Goal: Information Seeking & Learning: Learn about a topic

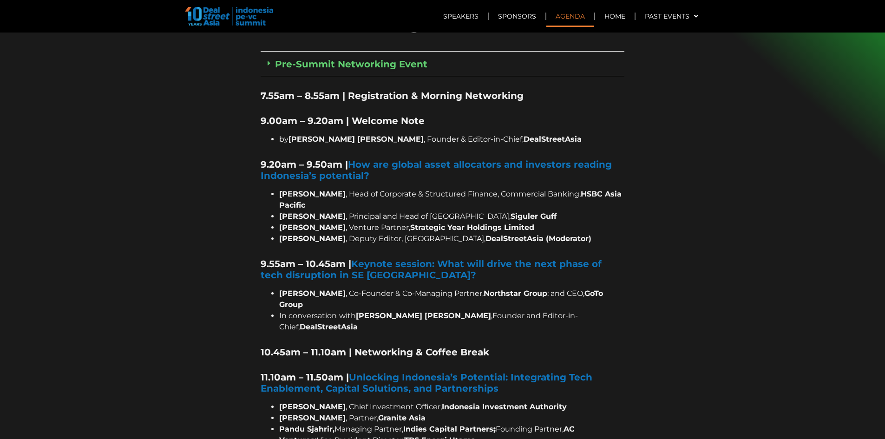
scroll to position [697, 0]
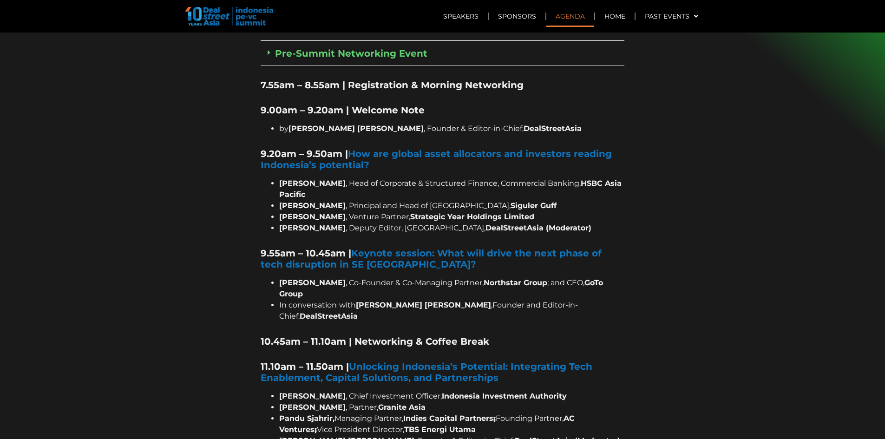
click at [387, 200] on li "[PERSON_NAME] , Principal and Head of [GEOGRAPHIC_DATA], [PERSON_NAME]" at bounding box center [451, 205] width 345 height 11
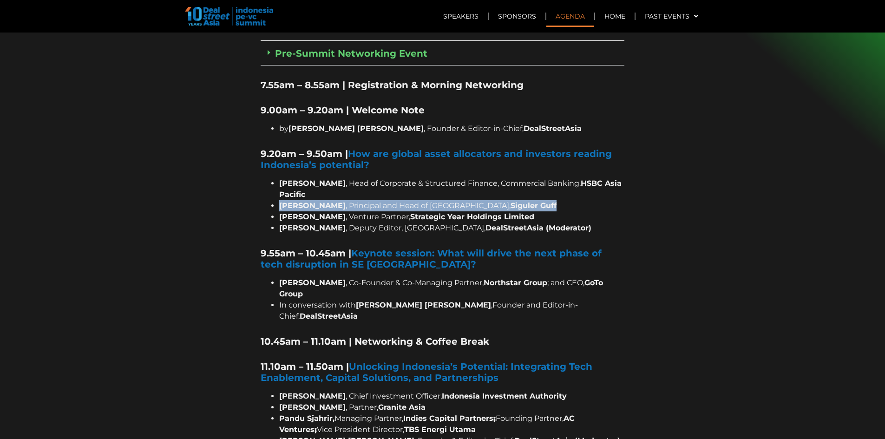
click at [387, 200] on li "[PERSON_NAME] , Principal and Head of [GEOGRAPHIC_DATA], [PERSON_NAME]" at bounding box center [451, 205] width 345 height 11
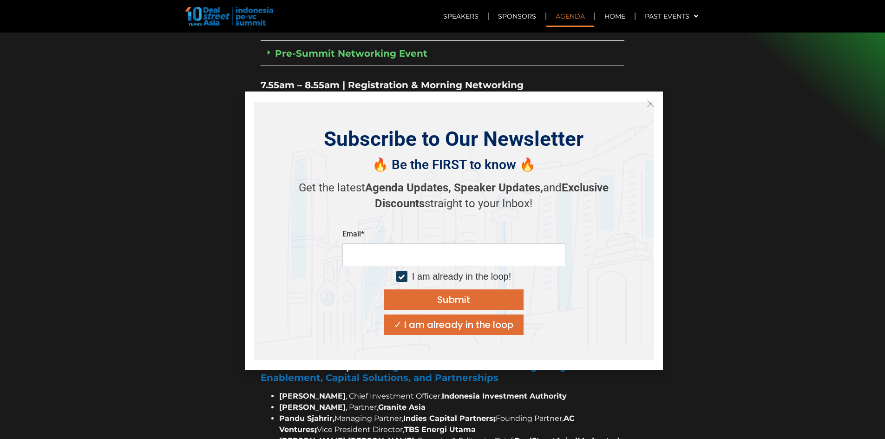
click at [651, 99] on icon "Close" at bounding box center [651, 103] width 8 height 8
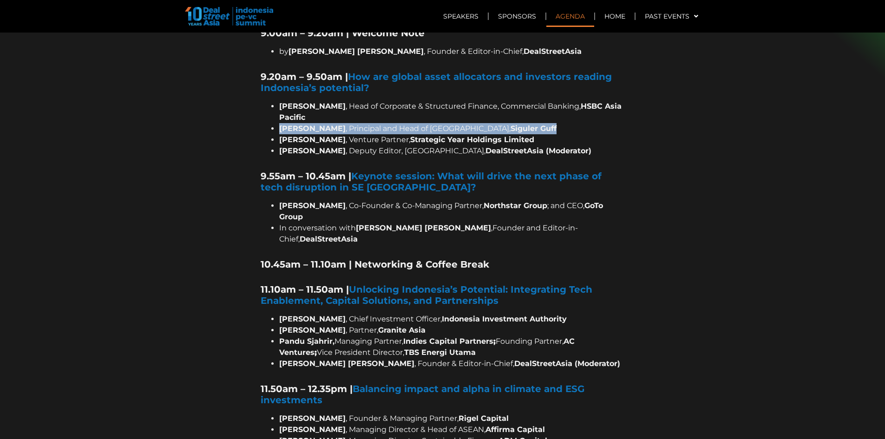
scroll to position [790, 0]
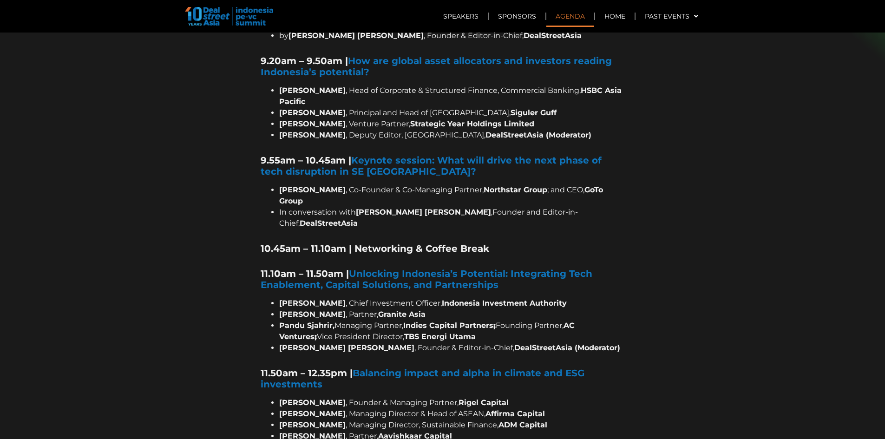
click at [389, 185] on span ", Co-Founder & Co-Managing Partner," at bounding box center [415, 189] width 138 height 9
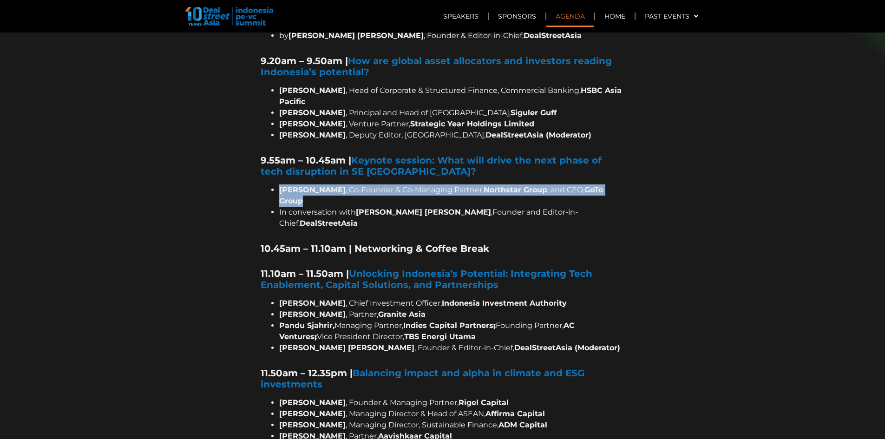
click at [389, 185] on span ", Co-Founder & Co-Managing Partner," at bounding box center [415, 189] width 138 height 9
click at [416, 185] on span ", Co-Founder & Co-Managing Partner," at bounding box center [415, 189] width 138 height 9
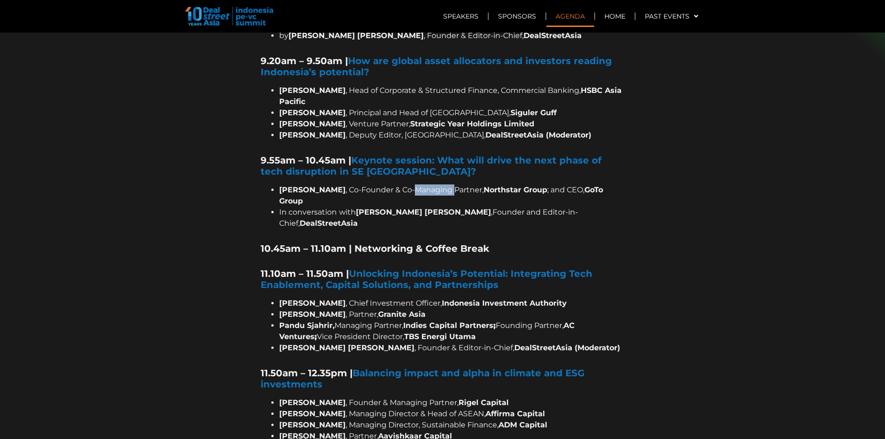
click at [416, 185] on span ", Co-Founder & Co-Managing Partner," at bounding box center [415, 189] width 138 height 9
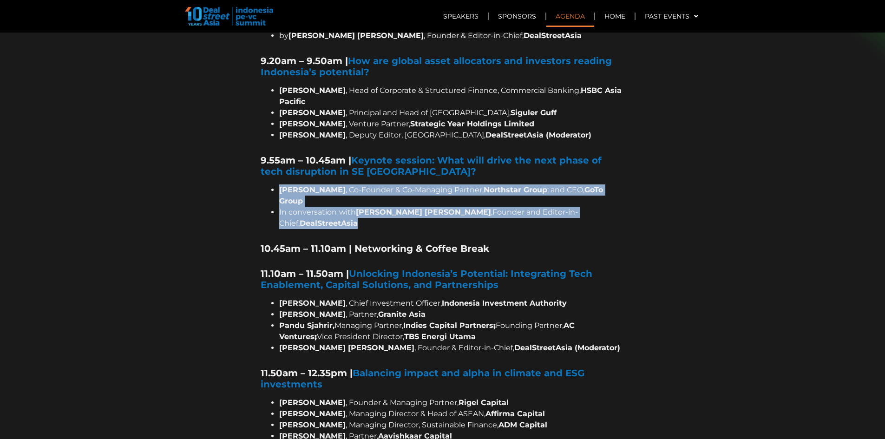
drag, startPoint x: 416, startPoint y: 169, endPoint x: 411, endPoint y: 188, distance: 19.6
click at [411, 188] on ul "[PERSON_NAME] , Co-Founder & Co-Managing Partner, Northstar Group ; and CEO, Go…" at bounding box center [443, 206] width 364 height 45
click at [411, 208] on span "[PERSON_NAME] [PERSON_NAME]" at bounding box center [423, 212] width 135 height 9
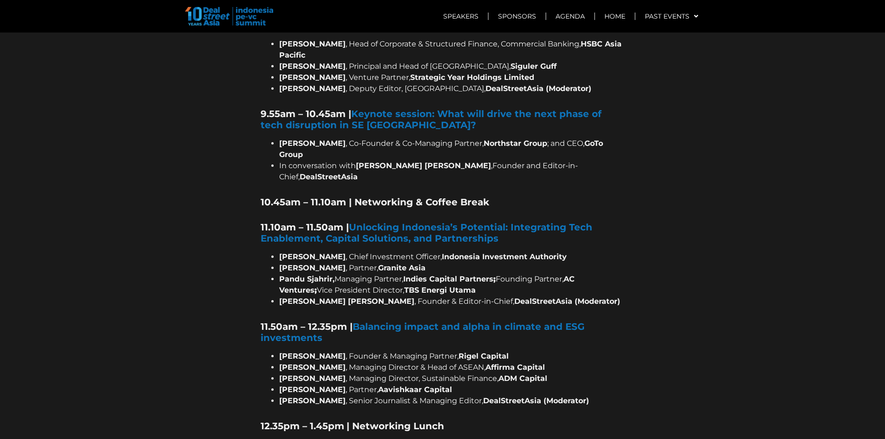
scroll to position [883, 0]
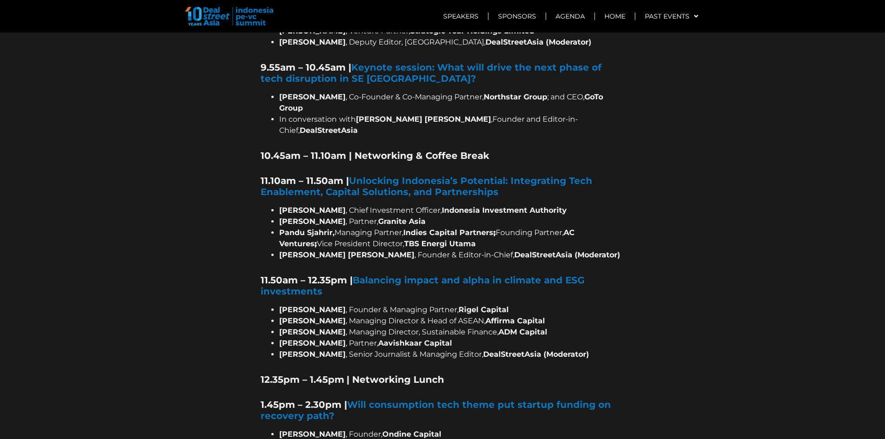
click at [385, 227] on li "[PERSON_NAME], Managing Partner, Indies Capital Partners ; Founding Partner, AC…" at bounding box center [451, 238] width 345 height 22
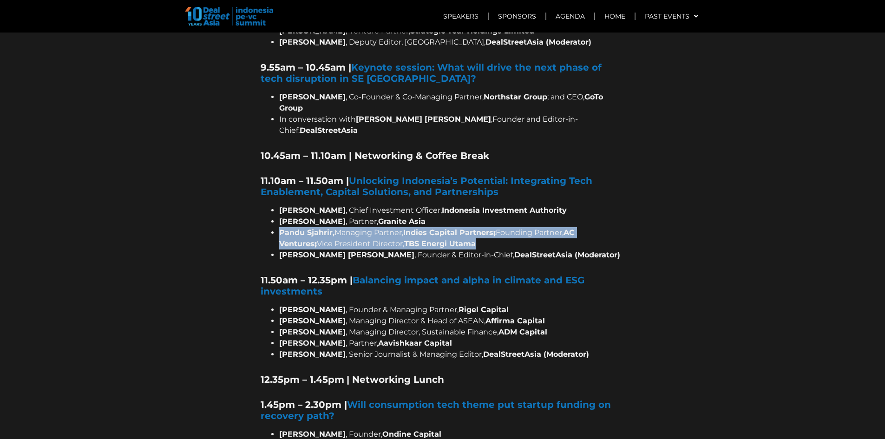
click at [385, 227] on li "[PERSON_NAME], Managing Partner, Indies Capital Partners ; Founding Partner, AC…" at bounding box center [451, 238] width 345 height 22
click at [365, 227] on li "[PERSON_NAME], Managing Partner, Indies Capital Partners ; Founding Partner, AC…" at bounding box center [451, 238] width 345 height 22
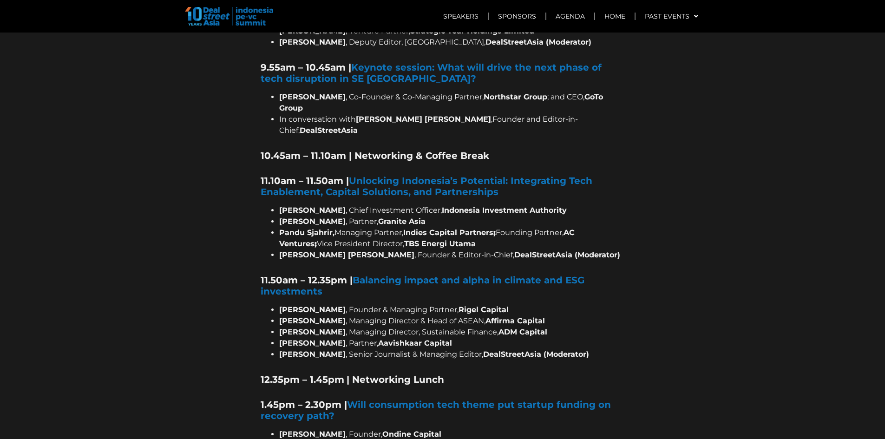
click at [296, 228] on b "Pandu Sjahrir," at bounding box center [306, 232] width 55 height 9
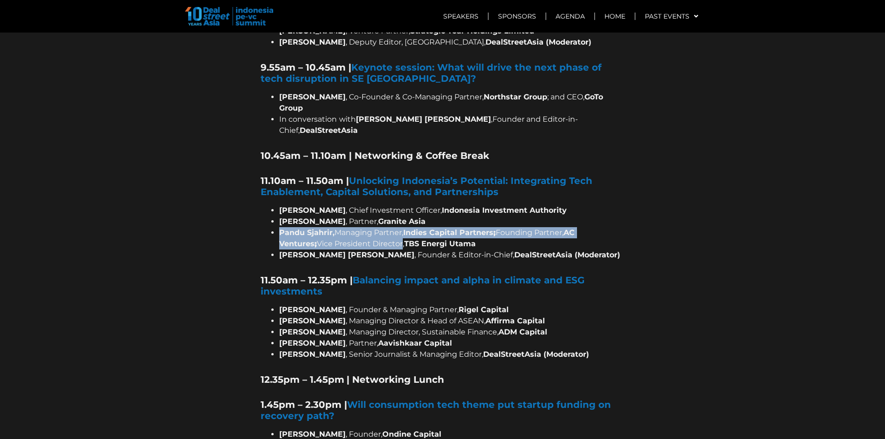
drag, startPoint x: 296, startPoint y: 198, endPoint x: 375, endPoint y: 208, distance: 80.0
click at [375, 227] on li "[PERSON_NAME], Managing Partner, Indies Capital Partners ; Founding Partner, AC…" at bounding box center [451, 238] width 345 height 22
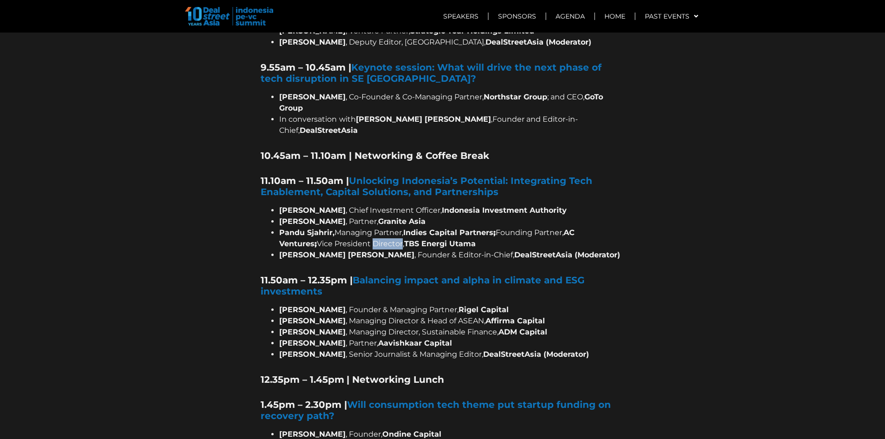
click at [375, 227] on li "[PERSON_NAME], Managing Partner, Indies Capital Partners ; Founding Partner, AC…" at bounding box center [451, 238] width 345 height 22
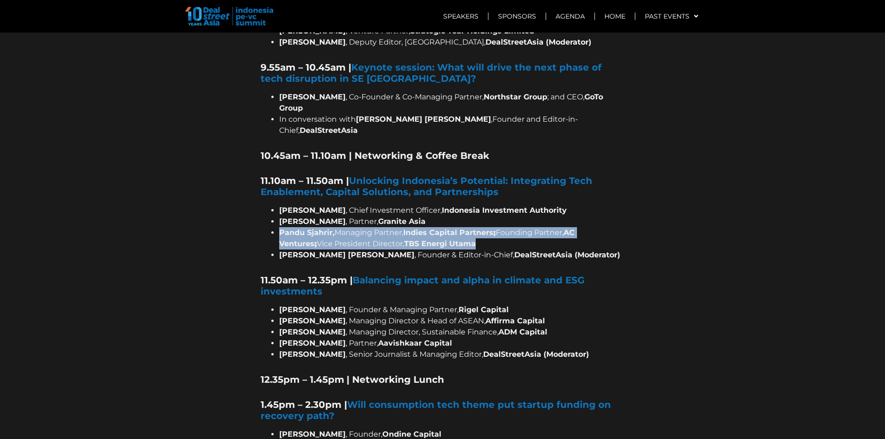
click at [375, 227] on li "[PERSON_NAME], Managing Partner, Indies Capital Partners ; Founding Partner, AC…" at bounding box center [451, 238] width 345 height 22
click at [383, 227] on li "[PERSON_NAME], Managing Partner, Indies Capital Partners ; Founding Partner, AC…" at bounding box center [451, 238] width 345 height 22
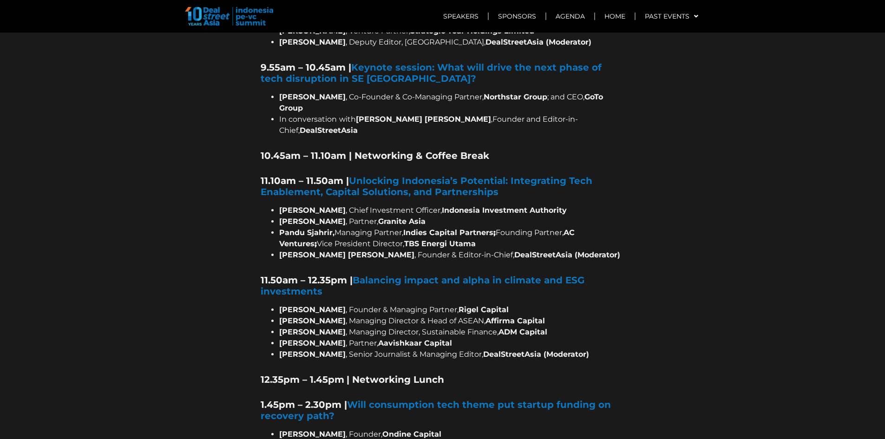
scroll to position [976, 0]
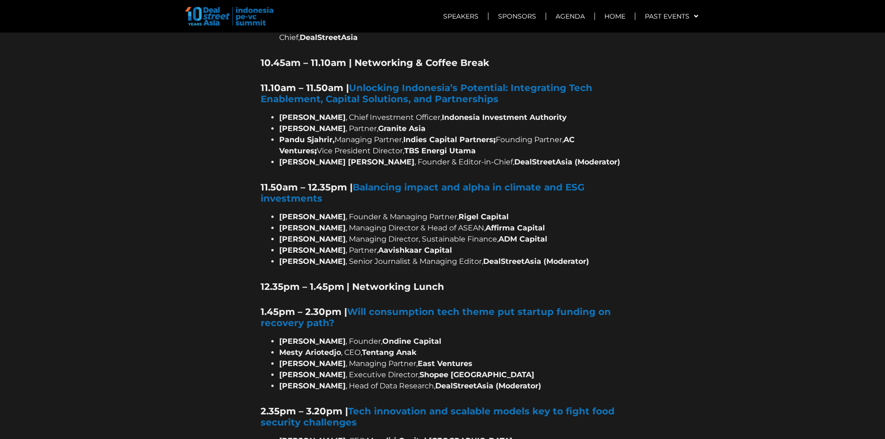
click at [317, 212] on strong "[PERSON_NAME]" at bounding box center [312, 216] width 66 height 9
drag, startPoint x: 317, startPoint y: 185, endPoint x: 344, endPoint y: 197, distance: 29.3
click at [344, 211] on ul "[PERSON_NAME] , Founder & Managing Partner, Rigel Capital [PERSON_NAME] , Manag…" at bounding box center [443, 239] width 364 height 56
click at [344, 223] on b "[PERSON_NAME]" at bounding box center [312, 227] width 66 height 9
drag, startPoint x: 344, startPoint y: 197, endPoint x: 386, endPoint y: 196, distance: 41.8
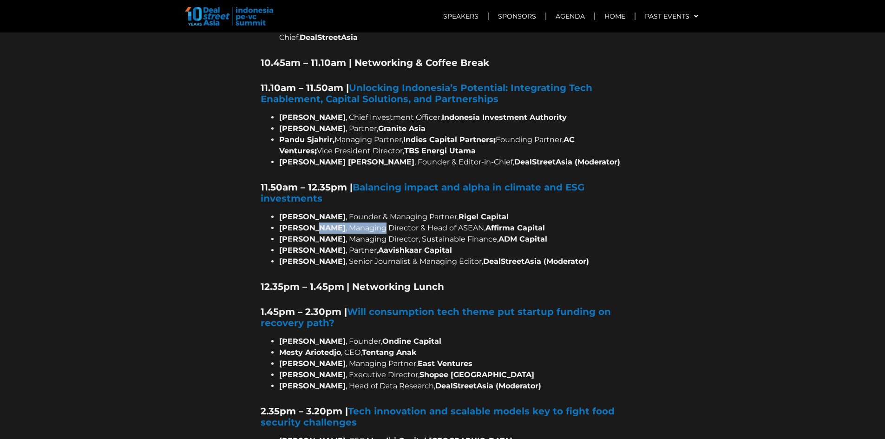
click at [386, 223] on li "[PERSON_NAME] , Managing Director & Head of ASEAN, Affirma Capital" at bounding box center [451, 228] width 345 height 11
click at [386, 223] on span ", Managing Director & Head of ASEAN," at bounding box center [416, 227] width 140 height 9
drag, startPoint x: 386, startPoint y: 196, endPoint x: 441, endPoint y: 195, distance: 54.8
click at [441, 223] on span ", Managing Director & Head of ASEAN," at bounding box center [416, 227] width 140 height 9
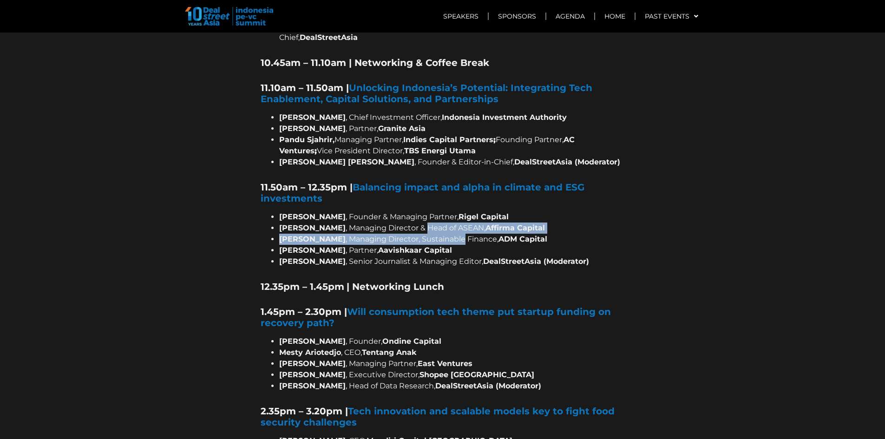
drag, startPoint x: 441, startPoint y: 195, endPoint x: 424, endPoint y: 210, distance: 23.0
click at [424, 211] on ul "[PERSON_NAME] , Founder & Managing Partner, Rigel Capital [PERSON_NAME] , Manag…" at bounding box center [443, 239] width 364 height 56
click at [424, 234] on li "[PERSON_NAME] , Managing Director, Sustainable Finance, ADM Capital" at bounding box center [451, 239] width 345 height 11
drag, startPoint x: 424, startPoint y: 210, endPoint x: 356, endPoint y: 196, distance: 69.4
click at [302, 211] on ul "[PERSON_NAME] , Founder & Managing Partner, Rigel Capital [PERSON_NAME] , Manag…" at bounding box center [443, 239] width 364 height 56
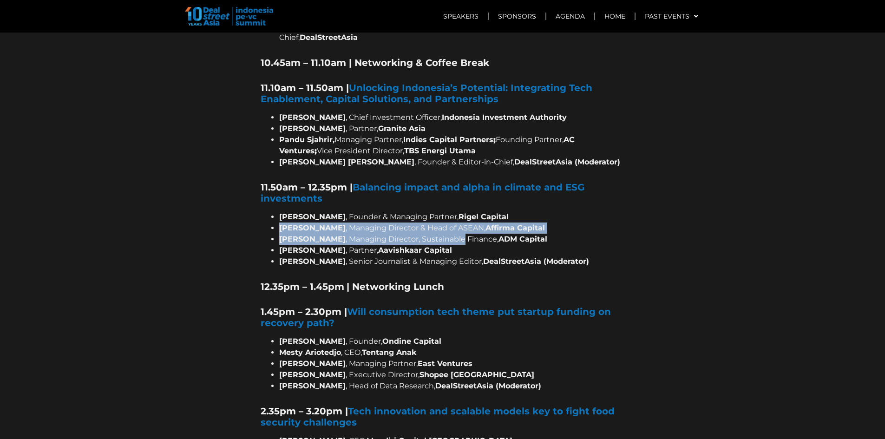
click at [356, 223] on span ", Managing Director & Head of ASEAN," at bounding box center [416, 227] width 140 height 9
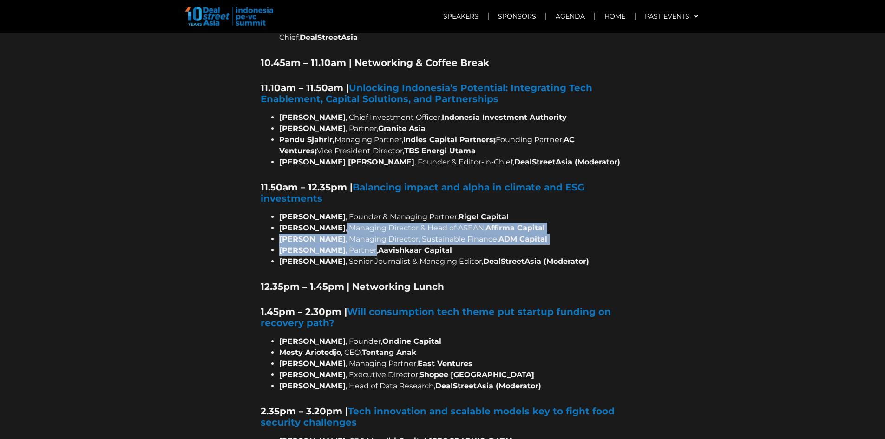
drag, startPoint x: 356, startPoint y: 196, endPoint x: 349, endPoint y: 216, distance: 21.8
click at [349, 216] on ul "[PERSON_NAME] , Founder & Managing Partner, Rigel Capital [PERSON_NAME] , Manag…" at bounding box center [443, 239] width 364 height 56
click at [349, 246] on span ", Partner, Aavishkaar Capital" at bounding box center [399, 250] width 106 height 9
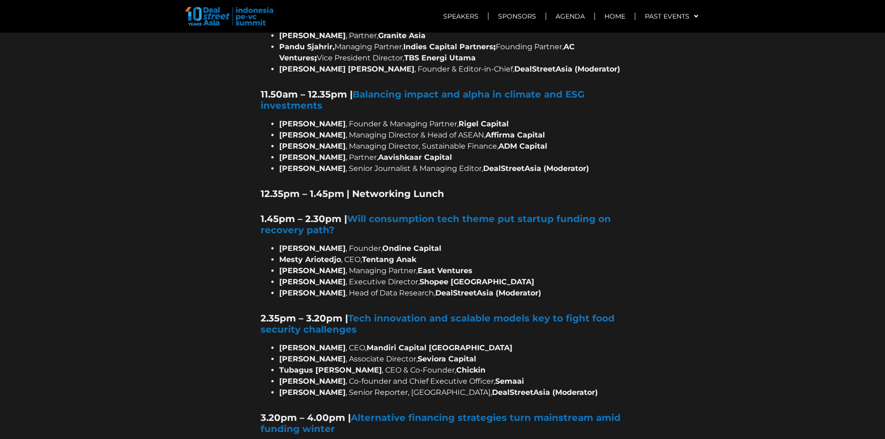
scroll to position [1115, 0]
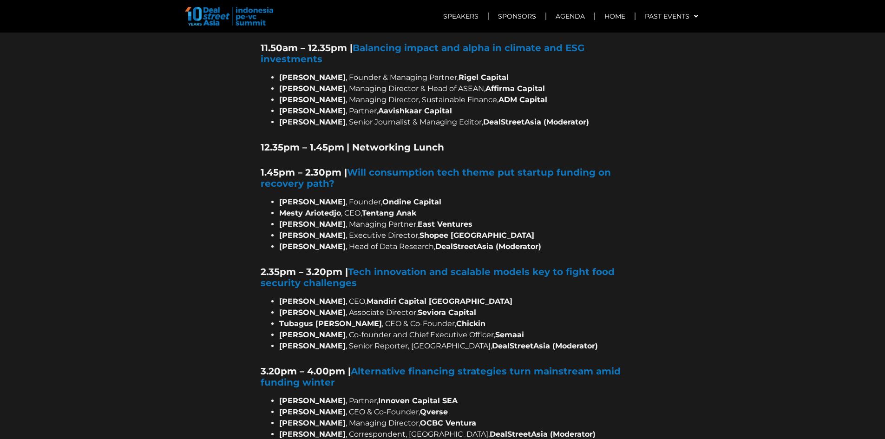
click at [364, 197] on li "[PERSON_NAME] , Founder, Ondine Capital" at bounding box center [451, 202] width 345 height 11
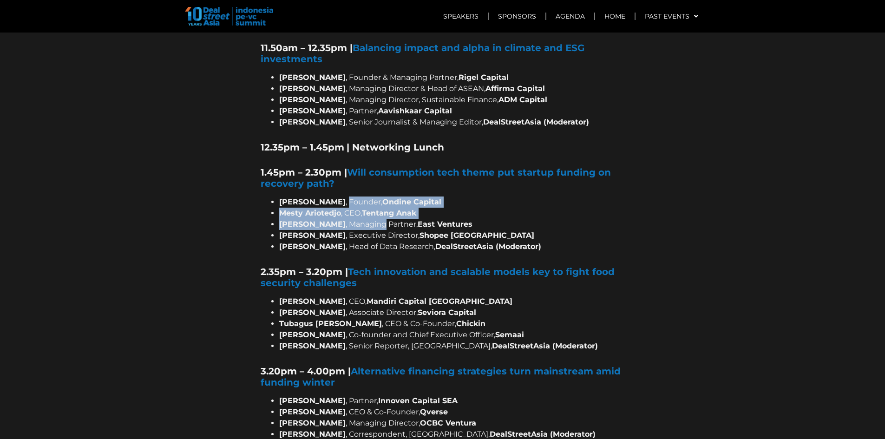
drag, startPoint x: 364, startPoint y: 168, endPoint x: 360, endPoint y: 194, distance: 25.9
click at [360, 197] on ul "[PERSON_NAME] , Founder, Ondine Capital [PERSON_NAME] , CEO, Tentang Anak [PERS…" at bounding box center [443, 225] width 364 height 56
click at [360, 219] on li "[PERSON_NAME] , Managing Partner, East Ventures" at bounding box center [451, 224] width 345 height 11
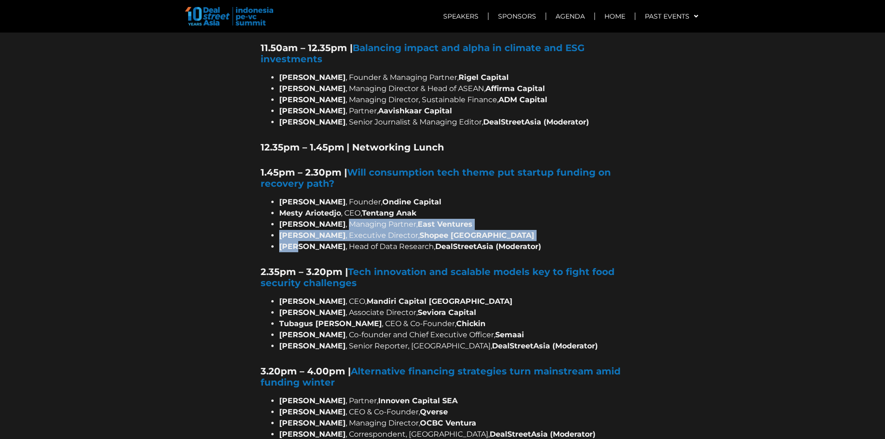
drag, startPoint x: 360, startPoint y: 194, endPoint x: 357, endPoint y: 208, distance: 14.2
click at [357, 208] on ul "[PERSON_NAME] , Founder, Ondine Capital [PERSON_NAME] , CEO, Tentang Anak [PERS…" at bounding box center [443, 225] width 364 height 56
click at [357, 241] on li "[PERSON_NAME] , Head of Data Research, DealStreetAsia (Moderator)" at bounding box center [451, 246] width 345 height 11
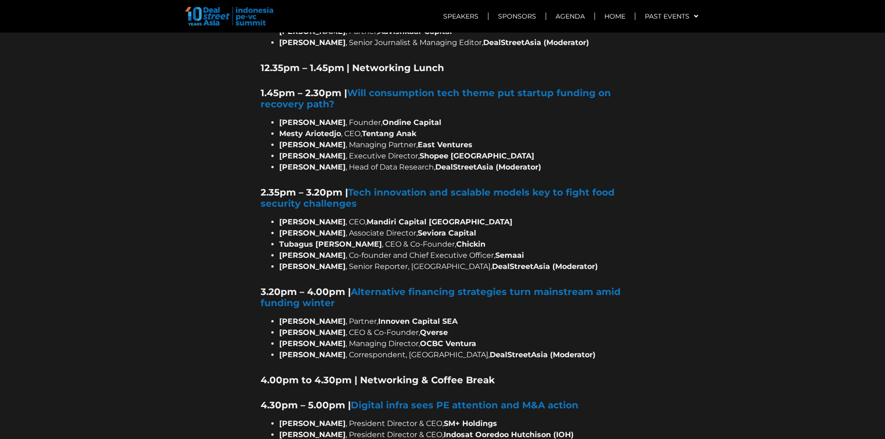
scroll to position [1208, 0]
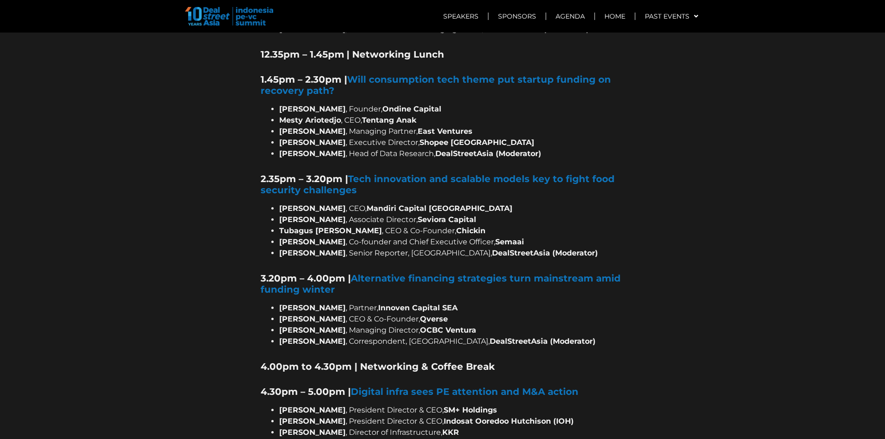
click at [378, 203] on li "[PERSON_NAME] , CEO, Mandiri Capital [GEOGRAPHIC_DATA]" at bounding box center [451, 208] width 345 height 11
drag, startPoint x: 378, startPoint y: 176, endPoint x: 371, endPoint y: 198, distance: 22.8
click at [371, 203] on ul "[PERSON_NAME] , CEO, Mandiri Capital [GEOGRAPHIC_DATA] [PERSON_NAME] , Associat…" at bounding box center [443, 231] width 364 height 56
click at [371, 226] on strong "Tubagus [PERSON_NAME]" at bounding box center [330, 230] width 103 height 9
drag, startPoint x: 371, startPoint y: 198, endPoint x: 384, endPoint y: 178, distance: 23.5
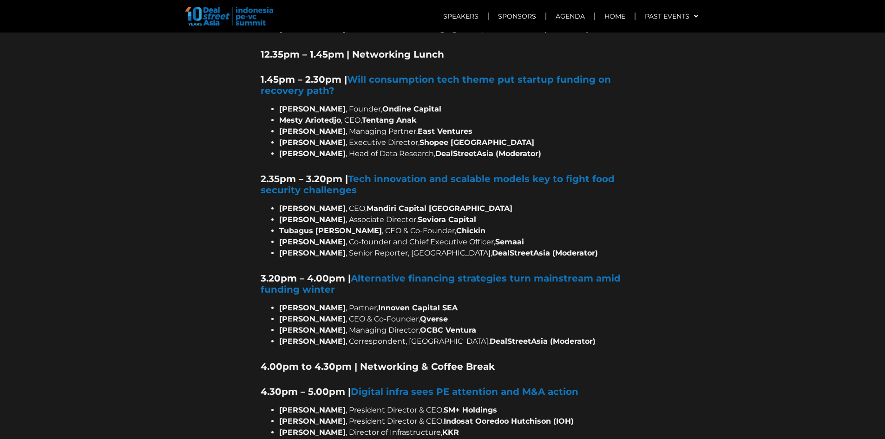
click at [384, 203] on ul "[PERSON_NAME] , CEO, Mandiri Capital [GEOGRAPHIC_DATA] [PERSON_NAME] , Associat…" at bounding box center [443, 231] width 364 height 56
click at [384, 204] on strong "Mandiri Capital [GEOGRAPHIC_DATA]" at bounding box center [440, 208] width 146 height 9
click at [378, 203] on li "[PERSON_NAME] , CEO, Mandiri Capital [GEOGRAPHIC_DATA]" at bounding box center [451, 208] width 345 height 11
drag, startPoint x: 378, startPoint y: 177, endPoint x: 372, endPoint y: 210, distance: 33.2
click at [372, 210] on ul "[PERSON_NAME] , CEO, Mandiri Capital [GEOGRAPHIC_DATA] [PERSON_NAME] , Associat…" at bounding box center [443, 231] width 364 height 56
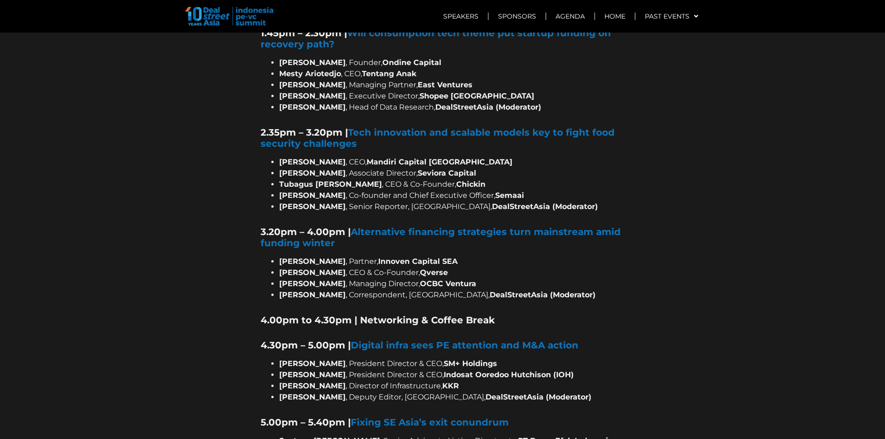
click at [385, 201] on li "[PERSON_NAME] , Senior Reporter, [GEOGRAPHIC_DATA], DealStreetAsia (Moderator)" at bounding box center [451, 206] width 345 height 11
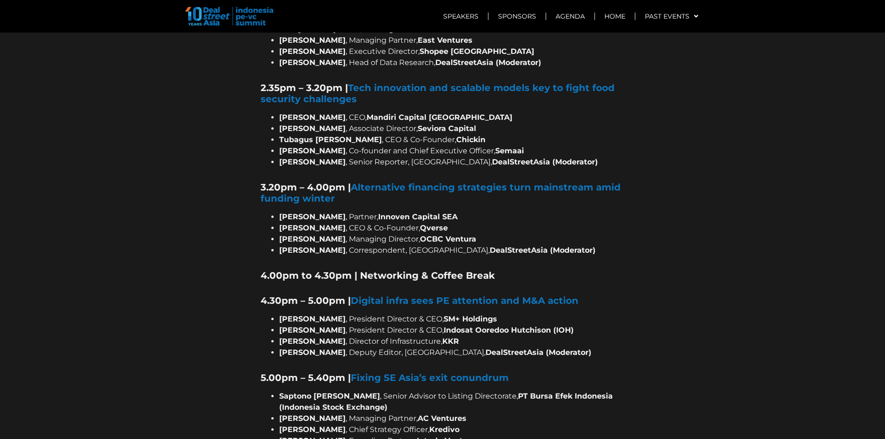
scroll to position [1347, 0]
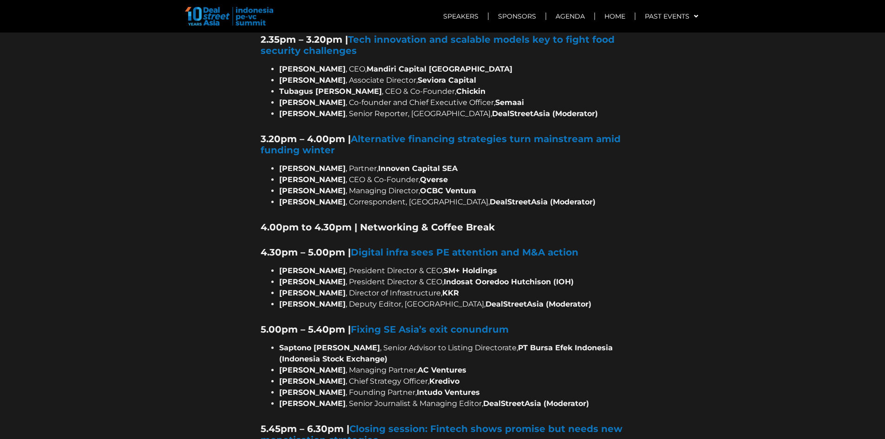
click at [378, 164] on strong "Innoven Capital SEA" at bounding box center [417, 168] width 79 height 9
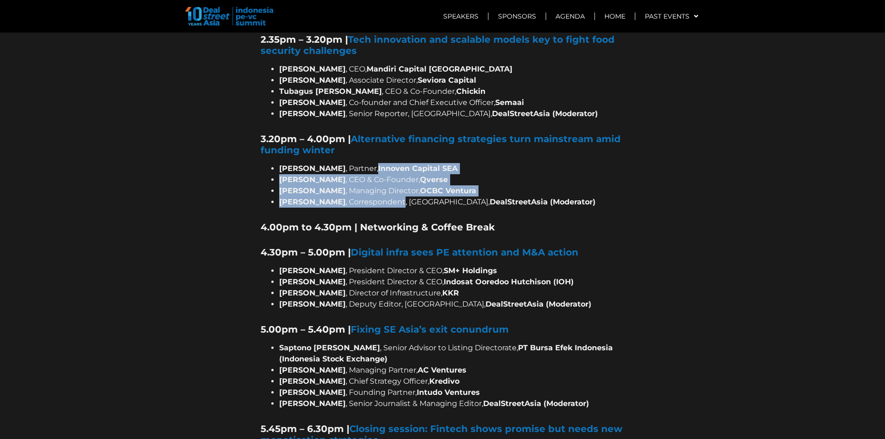
drag, startPoint x: 374, startPoint y: 135, endPoint x: 371, endPoint y: 170, distance: 34.5
click at [371, 170] on ul "[PERSON_NAME] , Partner, Innoven Capital SEA [PERSON_NAME] , CEO & Co-Founder, …" at bounding box center [443, 185] width 364 height 45
click at [371, 197] on li "[PERSON_NAME] , Correspondent, [GEOGRAPHIC_DATA], DealStreetAsia (Moderator)" at bounding box center [451, 202] width 345 height 11
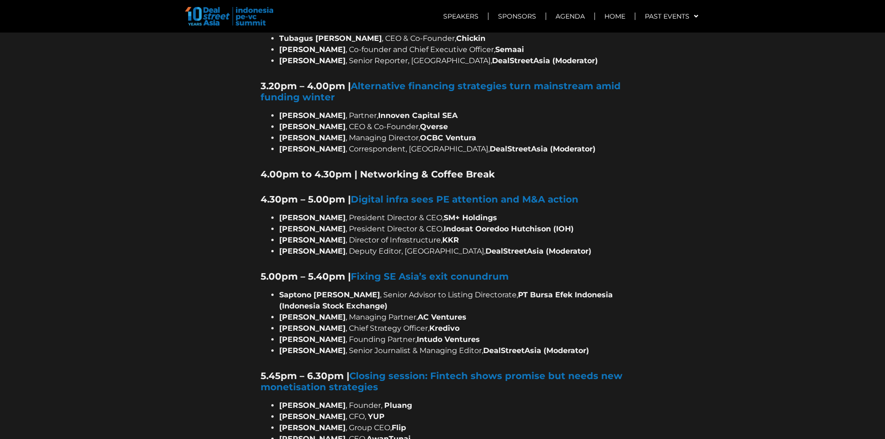
scroll to position [1440, 0]
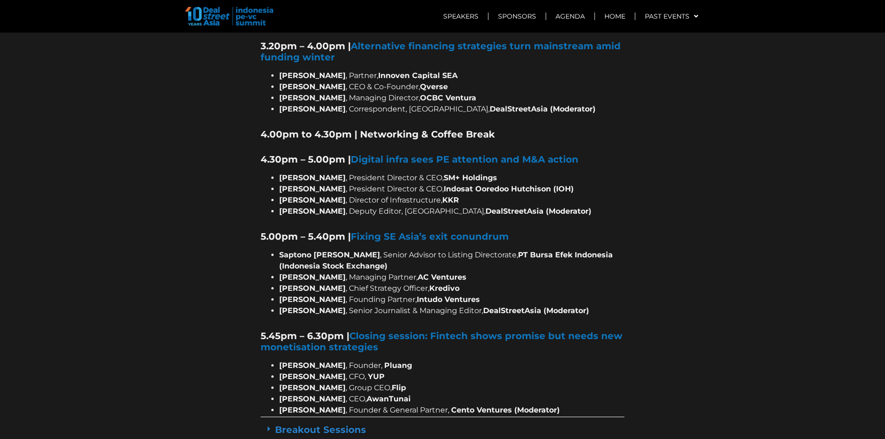
click at [372, 172] on li "[PERSON_NAME] , President Director & CEO, SM+ Holdings" at bounding box center [451, 177] width 345 height 11
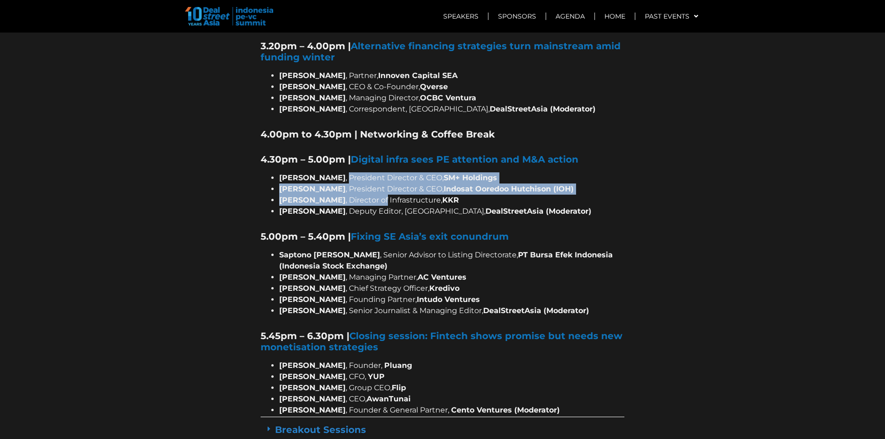
drag, startPoint x: 372, startPoint y: 146, endPoint x: 371, endPoint y: 162, distance: 15.8
click at [371, 172] on ul "[PERSON_NAME] , President Director & CEO, SM+ Holdings [PERSON_NAME] , Presiden…" at bounding box center [443, 194] width 364 height 45
click at [371, 195] on li "[PERSON_NAME] , Director of Infrastructure, KKR" at bounding box center [451, 200] width 345 height 11
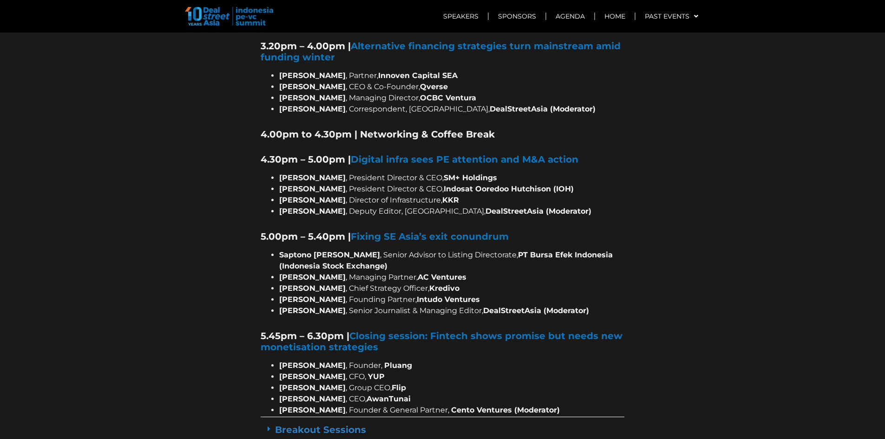
scroll to position [1487, 0]
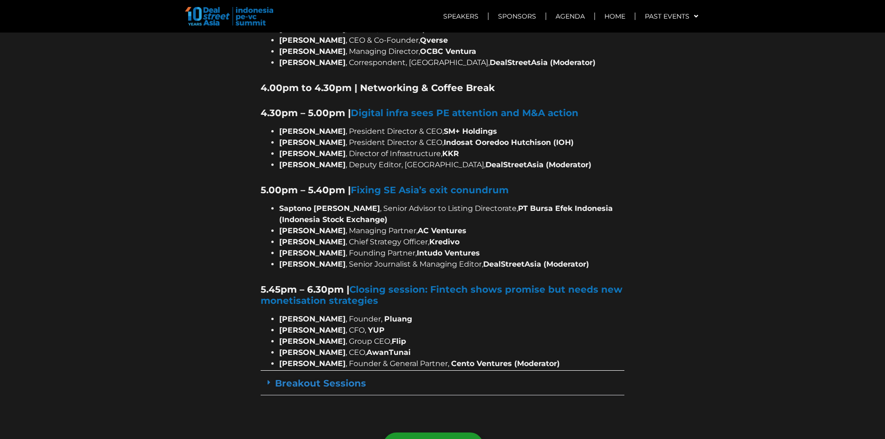
click at [371, 203] on li "Saptono [PERSON_NAME] , Senior Advisor to Listing Directorate, PT Bursa Efek In…" at bounding box center [451, 214] width 345 height 22
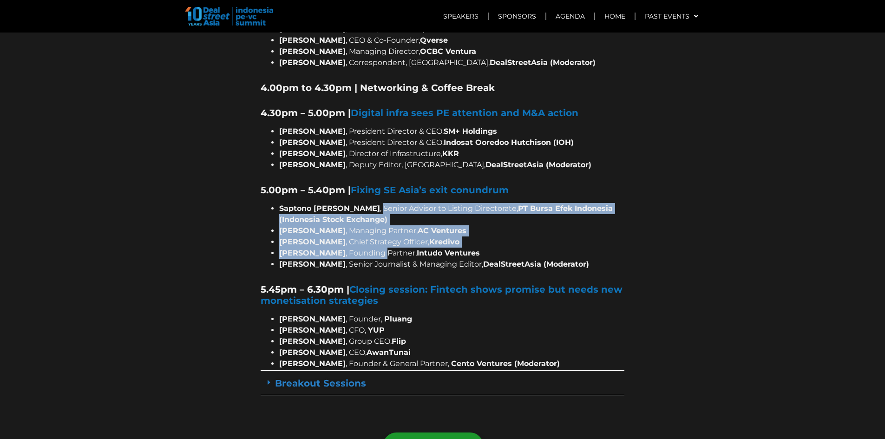
drag, startPoint x: 371, startPoint y: 176, endPoint x: 362, endPoint y: 220, distance: 45.1
click at [362, 220] on ul "Saptono [PERSON_NAME] , Senior Advisor to Listing Directorate, PT Bursa Efek In…" at bounding box center [443, 236] width 364 height 67
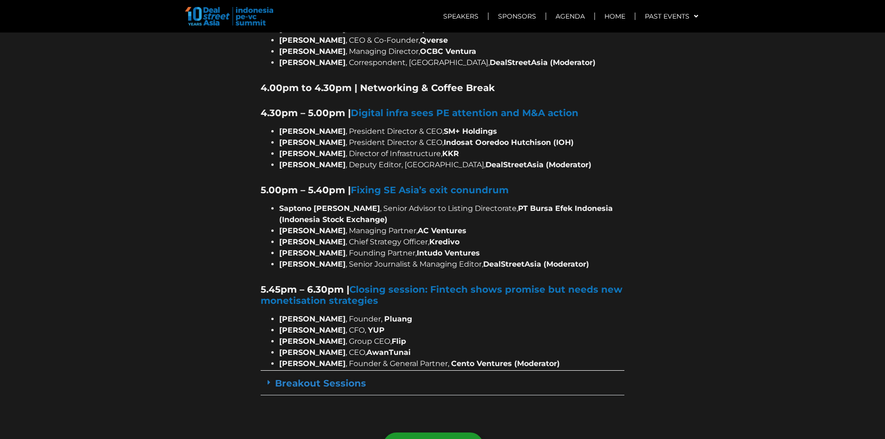
click at [370, 248] on li "[PERSON_NAME] , Founding Partner, Intudo Ventures" at bounding box center [451, 253] width 345 height 11
click at [289, 249] on strong "[PERSON_NAME]" at bounding box center [312, 253] width 66 height 9
drag, startPoint x: 289, startPoint y: 218, endPoint x: 316, endPoint y: 218, distance: 26.9
click at [316, 249] on strong "[PERSON_NAME]" at bounding box center [312, 253] width 66 height 9
copy strong "[PERSON_NAME]"
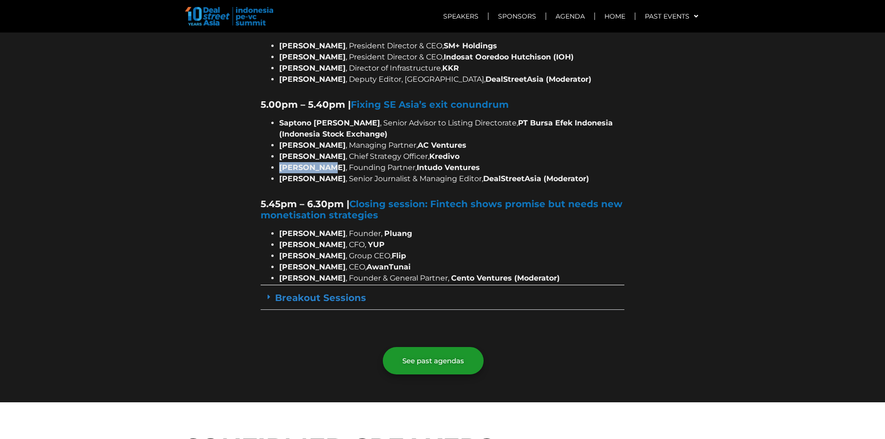
scroll to position [1580, 0]
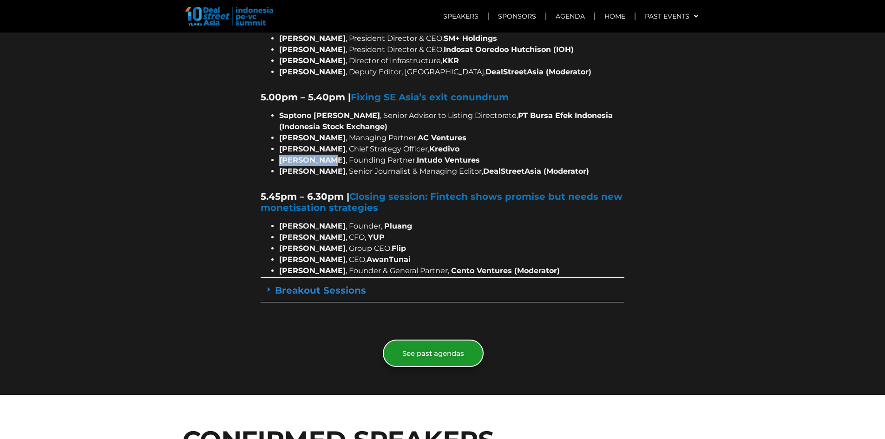
click at [443, 350] on span "See past agendas" at bounding box center [433, 353] width 62 height 7
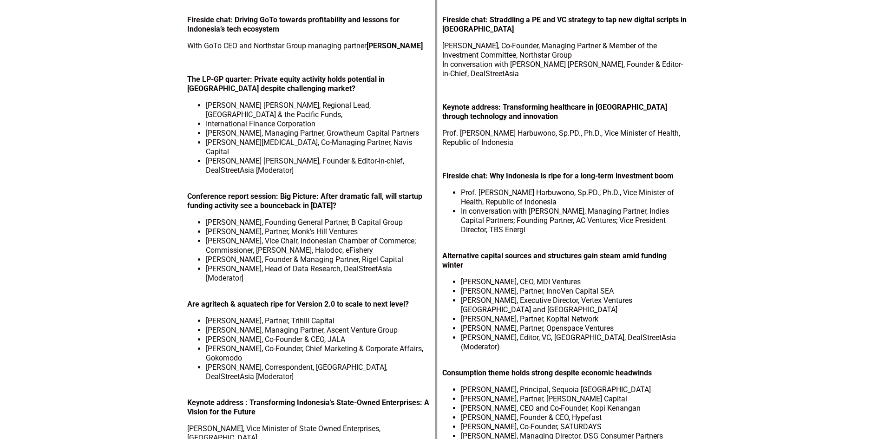
scroll to position [139, 0]
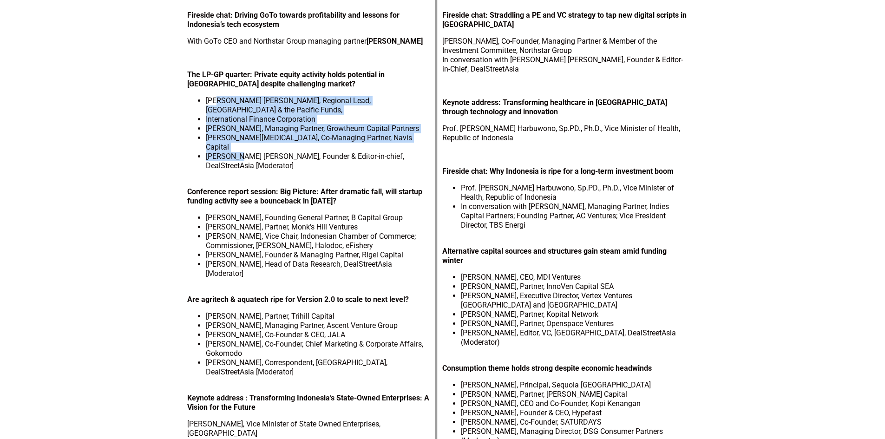
drag, startPoint x: 220, startPoint y: 101, endPoint x: 239, endPoint y: 134, distance: 38.1
click at [239, 134] on ul "[PERSON_NAME] [PERSON_NAME], Regional Lead, East Asia & the Pacific Funds, Inte…" at bounding box center [309, 133] width 244 height 74
click at [239, 152] on li "[PERSON_NAME] [PERSON_NAME], Founder & Editor-in-chief, DealStreetAsia [Moderat…" at bounding box center [318, 161] width 225 height 19
drag, startPoint x: 239, startPoint y: 134, endPoint x: 243, endPoint y: 105, distance: 29.6
click at [243, 105] on ul "[PERSON_NAME] [PERSON_NAME], Regional Lead, East Asia & the Pacific Funds, Inte…" at bounding box center [309, 133] width 244 height 74
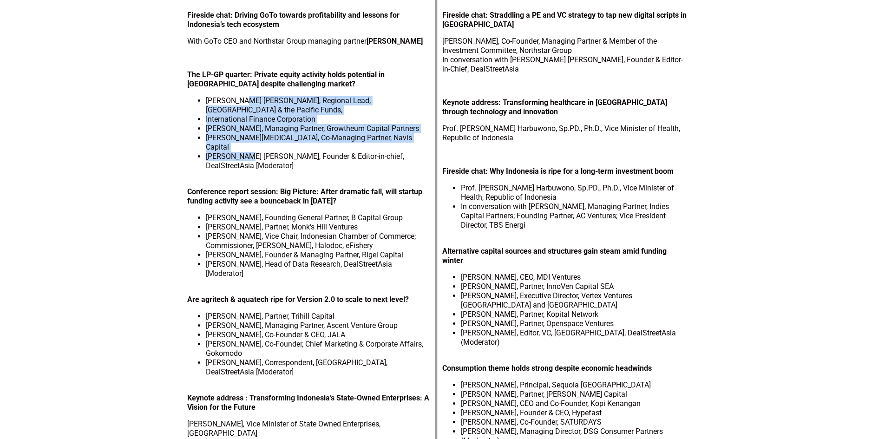
click at [243, 105] on li "[PERSON_NAME] [PERSON_NAME], Regional Lead, [GEOGRAPHIC_DATA] & the Pacific Fun…" at bounding box center [318, 105] width 225 height 19
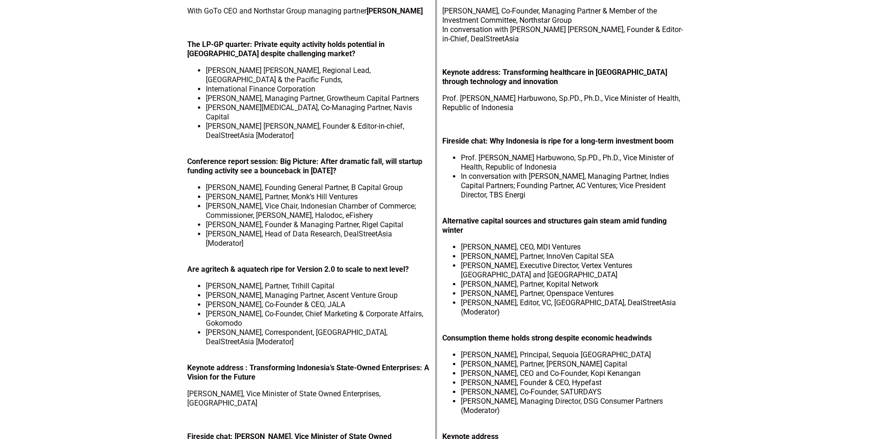
scroll to position [186, 0]
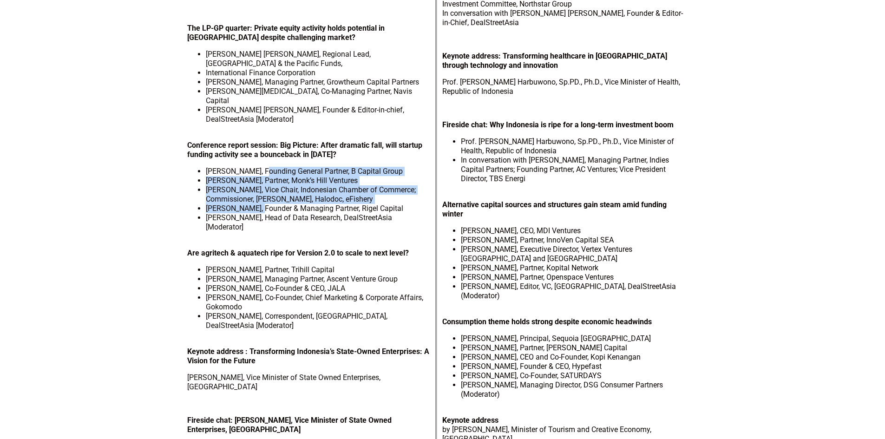
drag, startPoint x: 260, startPoint y: 154, endPoint x: 259, endPoint y: 193, distance: 39.0
click at [259, 193] on ul "[PERSON_NAME], Founding General Partner, B Capital Group [PERSON_NAME], Partner…" at bounding box center [309, 199] width 244 height 65
click at [259, 204] on li "[PERSON_NAME], Founder & Managing Partner, Rigel Capital" at bounding box center [318, 208] width 225 height 9
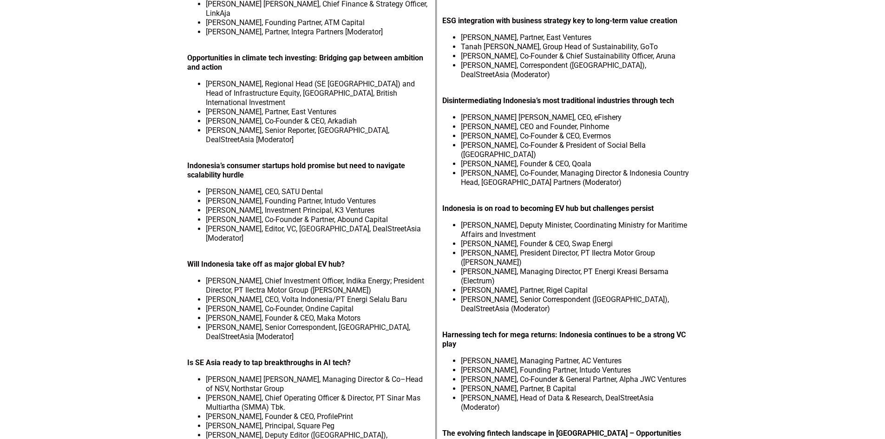
scroll to position [768, 0]
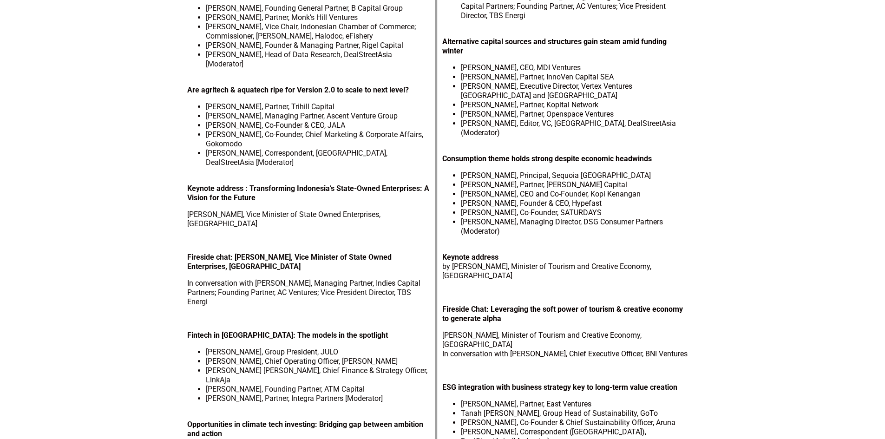
scroll to position [372, 0]
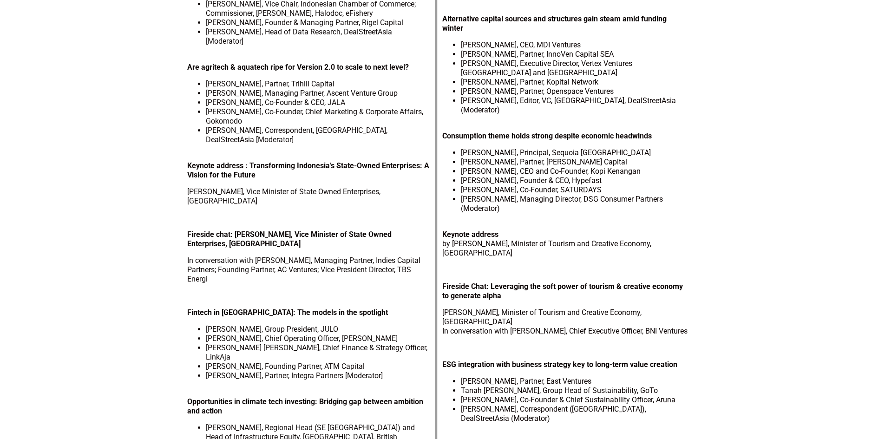
click at [589, 148] on li "[PERSON_NAME], Principal, Sequoia [GEOGRAPHIC_DATA]" at bounding box center [575, 152] width 229 height 9
drag, startPoint x: 589, startPoint y: 138, endPoint x: 587, endPoint y: 154, distance: 16.4
click at [587, 154] on ul "[PERSON_NAME], Principal, Sequoia Southeast Asia [PERSON_NAME], Partner, [PERSO…" at bounding box center [565, 180] width 247 height 65
click at [587, 167] on li "[PERSON_NAME], CEO and Co-Founder, Kopi Kenangan" at bounding box center [575, 171] width 229 height 9
drag, startPoint x: 587, startPoint y: 154, endPoint x: 584, endPoint y: 173, distance: 19.7
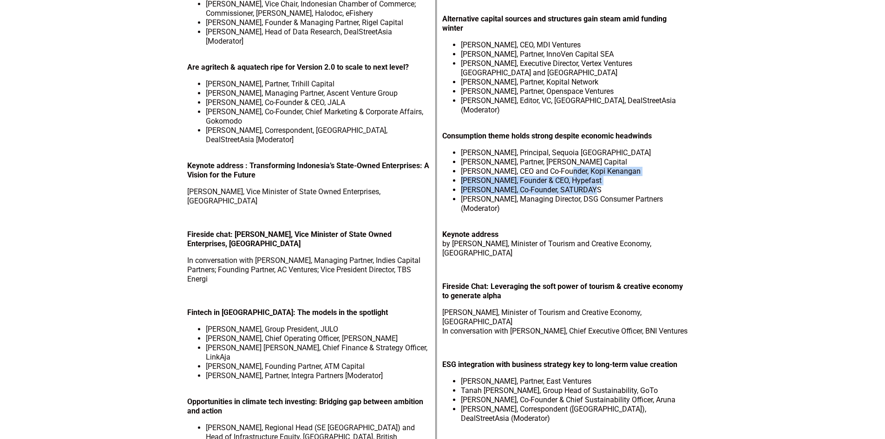
click at [584, 173] on ul "[PERSON_NAME], Principal, Sequoia Southeast Asia [PERSON_NAME], Partner, [PERSO…" at bounding box center [565, 180] width 247 height 65
click at [584, 185] on li "[PERSON_NAME], Co-Founder, SATURDAYS" at bounding box center [575, 189] width 229 height 9
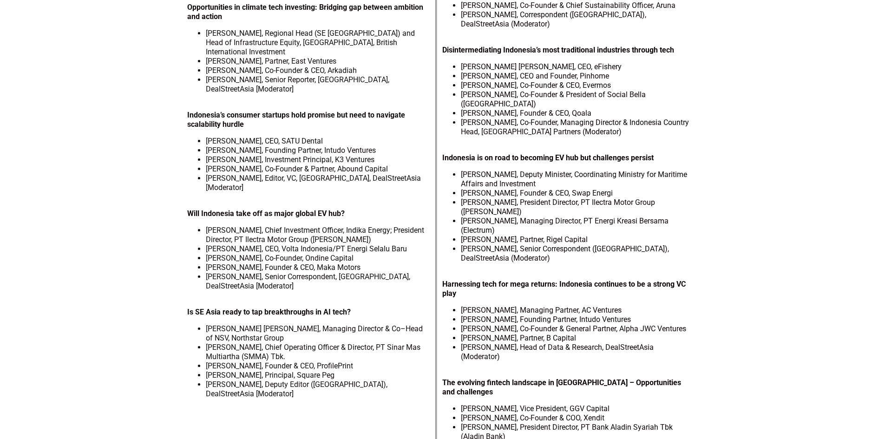
scroll to position [768, 0]
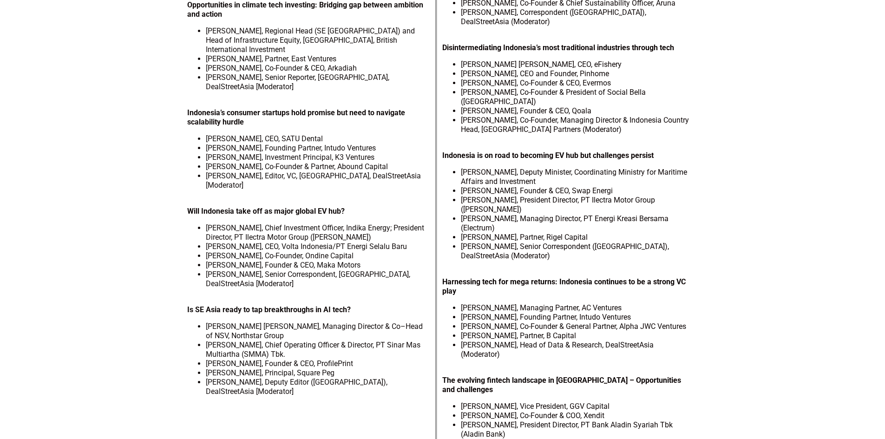
drag, startPoint x: 579, startPoint y: 420, endPoint x: 576, endPoint y: 387, distance: 33.1
click at [576, 402] on ul "[PERSON_NAME], Vice President, GGV Capital [PERSON_NAME], Co-Founder & COO, Xen…" at bounding box center [565, 439] width 247 height 74
click at [576, 420] on li "[PERSON_NAME], President Director, PT Bank Aladin Syariah Tbk (Aladin Bank)" at bounding box center [575, 429] width 229 height 19
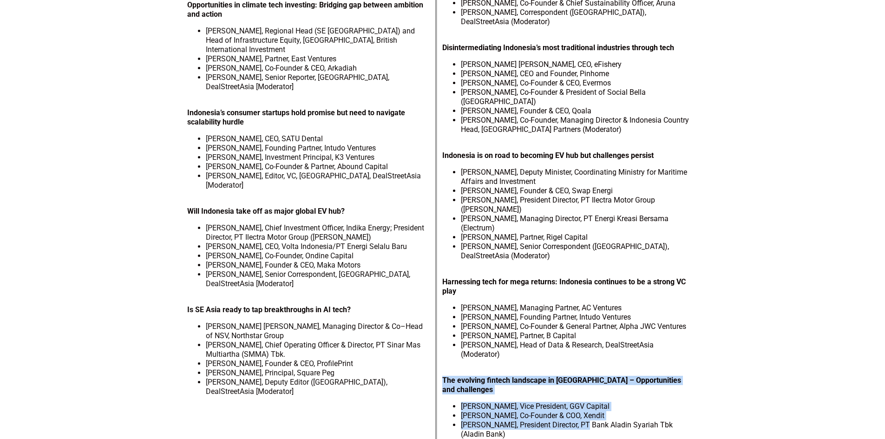
drag, startPoint x: 576, startPoint y: 387, endPoint x: 578, endPoint y: 354, distance: 33.5
click at [578, 354] on div "Prof. Dr. Dante Saksono Harbuwono, Sp.PD., Ph.D., Vice Minister of Health, Repu…" at bounding box center [565, 15] width 247 height 922
click at [578, 376] on p "The evolving fintech landscape in Indonesia – Opportunities and challenges" at bounding box center [565, 385] width 247 height 19
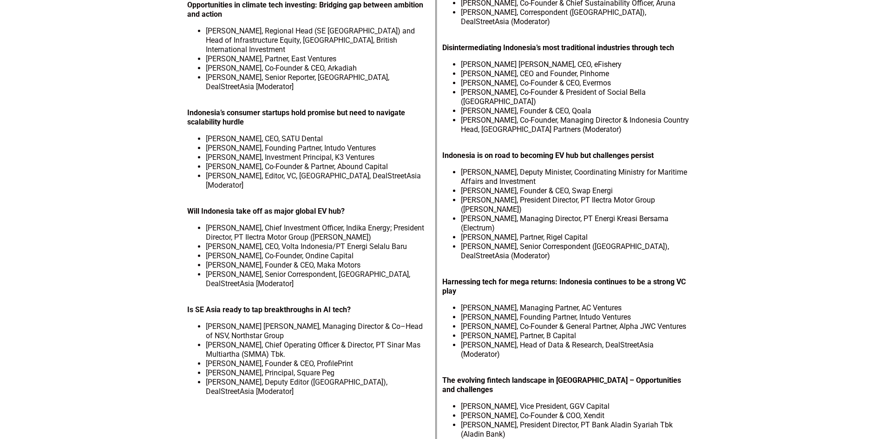
scroll to position [722, 0]
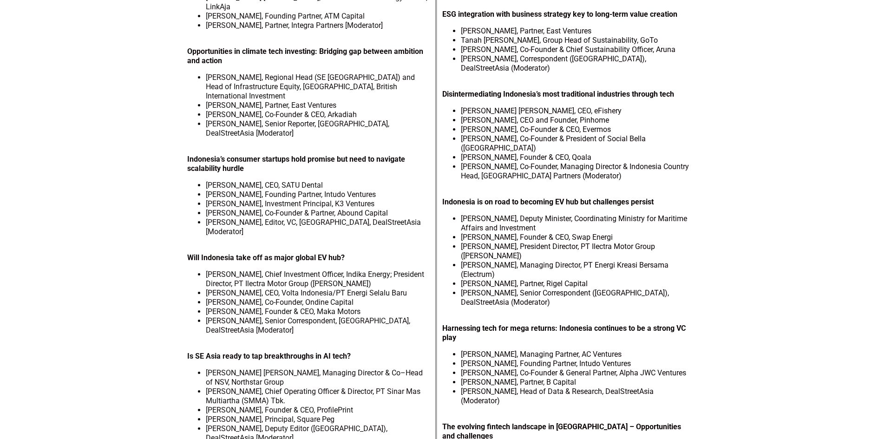
click at [578, 378] on li "Karan Mohla, Partner, B Capital" at bounding box center [575, 382] width 229 height 9
drag, startPoint x: 578, startPoint y: 354, endPoint x: 583, endPoint y: 341, distance: 13.4
click at [583, 350] on ul "Helen Wong, Managing Partner, AC Ventures Eddy Chan, Founding Partner, Intudo V…" at bounding box center [565, 378] width 247 height 56
click at [583, 368] on li "Jefrey Joe, Co-Founder & General Partner, Alpha JWC Ventures" at bounding box center [575, 372] width 229 height 9
click at [585, 368] on li "Jefrey Joe, Co-Founder & General Partner, Alpha JWC Ventures" at bounding box center [575, 372] width 229 height 9
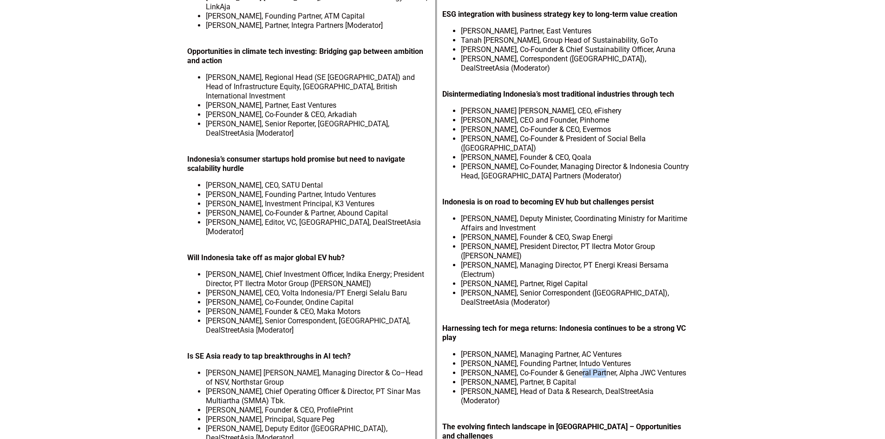
drag, startPoint x: 585, startPoint y: 341, endPoint x: 570, endPoint y: 341, distance: 14.9
click at [570, 368] on li "Jefrey Joe, Co-Founder & General Partner, Alpha JWC Ventures" at bounding box center [575, 372] width 229 height 9
click at [571, 359] on li "Eddy Chan, Founding Partner, Intudo Ventures" at bounding box center [575, 363] width 229 height 9
drag, startPoint x: 571, startPoint y: 337, endPoint x: 603, endPoint y: 337, distance: 31.1
click at [603, 359] on li "Eddy Chan, Founding Partner, Intudo Ventures" at bounding box center [575, 363] width 229 height 9
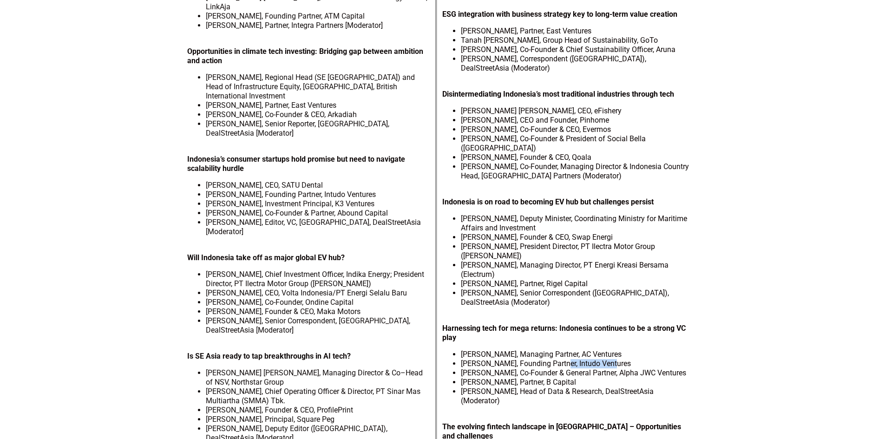
click at [603, 359] on li "Eddy Chan, Founding Partner, Intudo Ventures" at bounding box center [575, 363] width 229 height 9
drag, startPoint x: 603, startPoint y: 337, endPoint x: 563, endPoint y: 338, distance: 39.5
click at [563, 359] on li "Eddy Chan, Founding Partner, Intudo Ventures" at bounding box center [575, 363] width 229 height 9
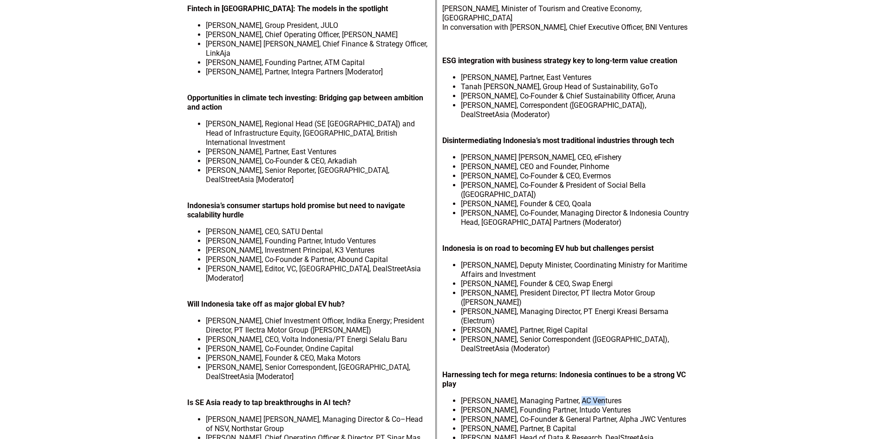
drag, startPoint x: 577, startPoint y: 365, endPoint x: 600, endPoint y: 367, distance: 23.3
click at [600, 367] on div "Prof. Dr. Dante Saksono Harbuwono, Sp.PD., Ph.D., Vice Minister of Health, Repu…" at bounding box center [565, 108] width 247 height 922
